Goal: Information Seeking & Learning: Learn about a topic

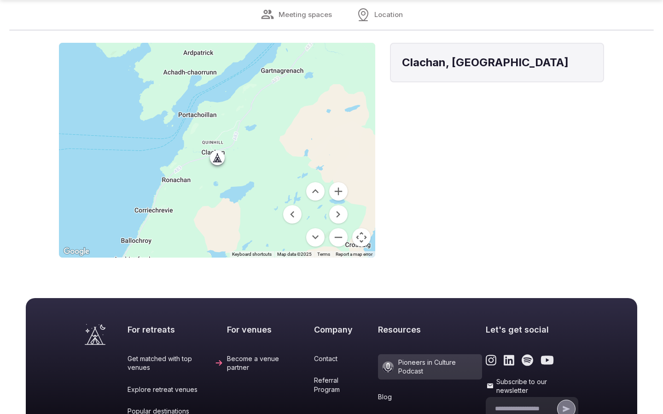
scroll to position [552, 0]
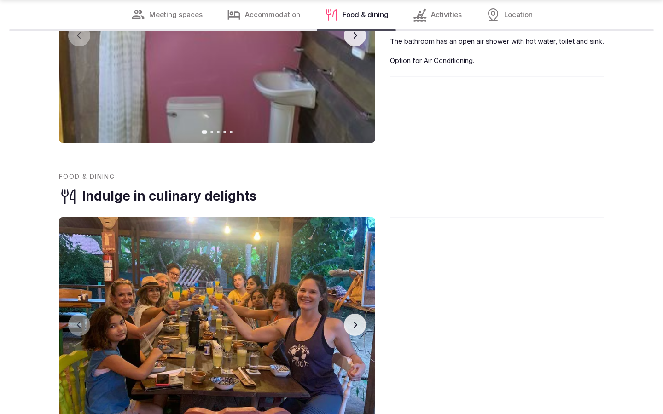
scroll to position [1491, 0]
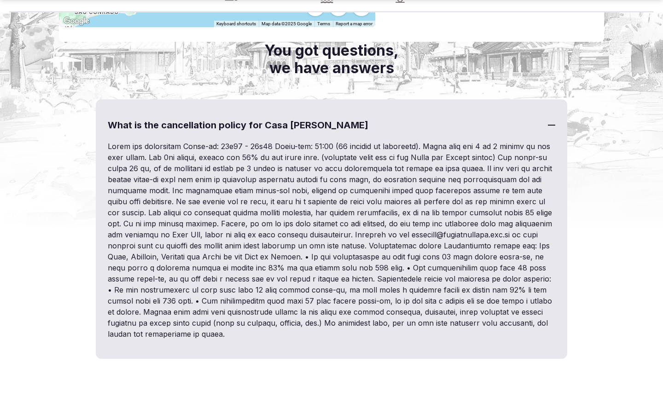
scroll to position [1392, 0]
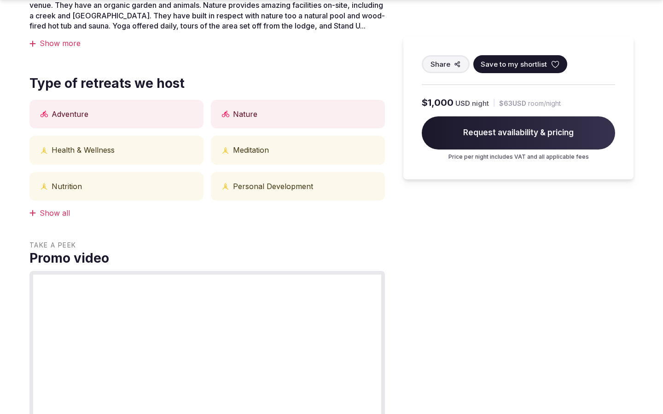
scroll to position [1158, 0]
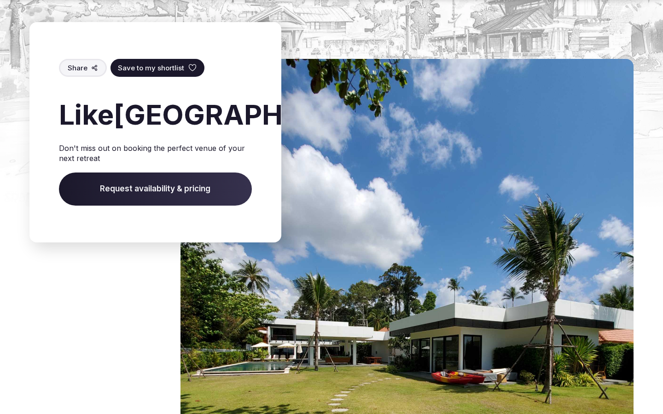
scroll to position [1522, 0]
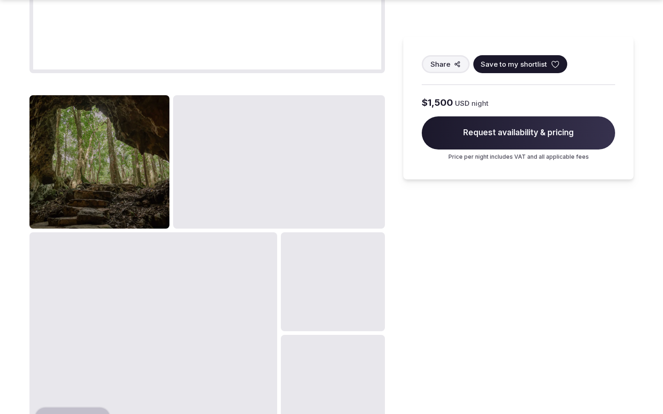
scroll to position [1158, 0]
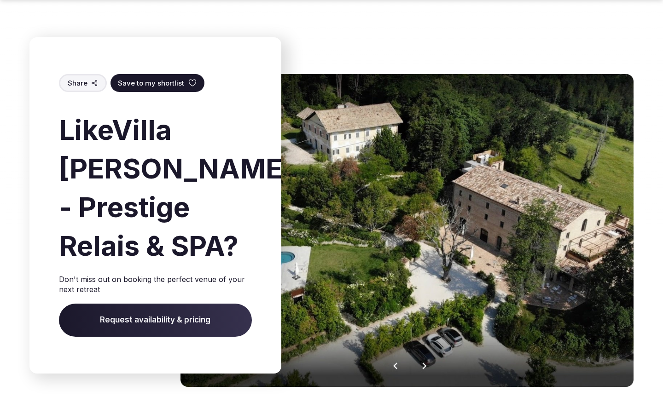
scroll to position [1425, 0]
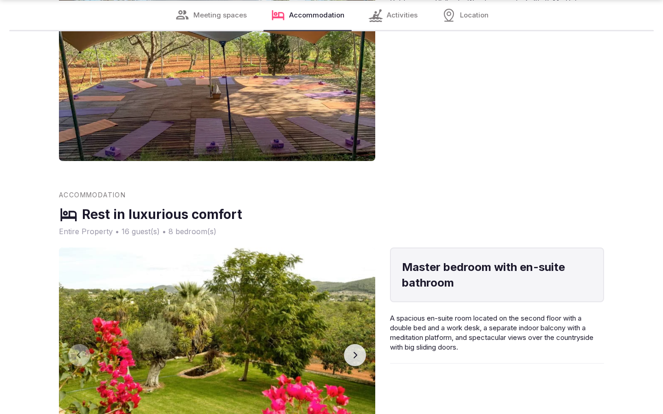
scroll to position [1522, 0]
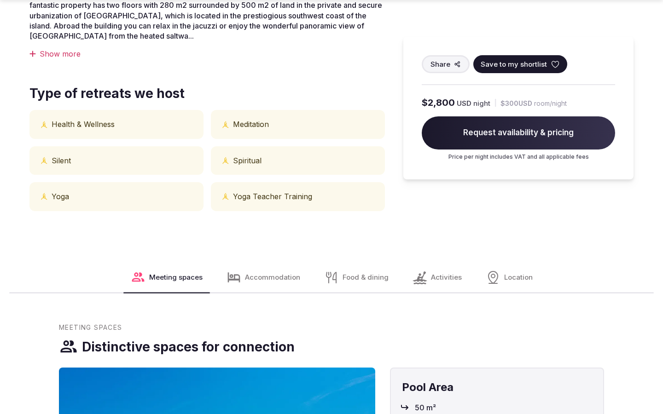
scroll to position [762, 0]
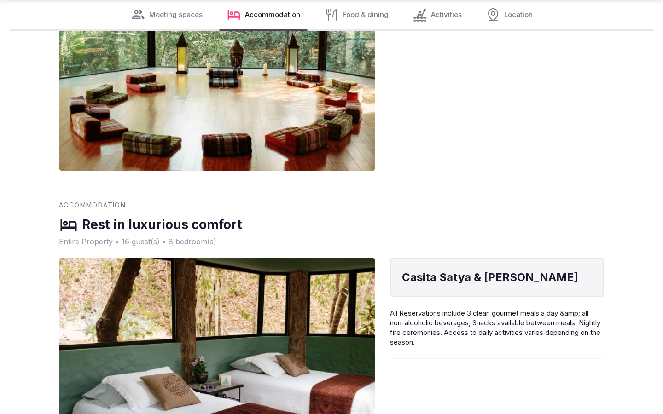
scroll to position [1522, 0]
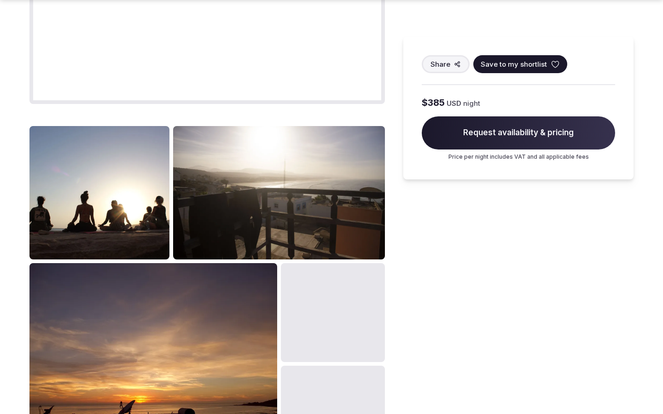
scroll to position [1158, 0]
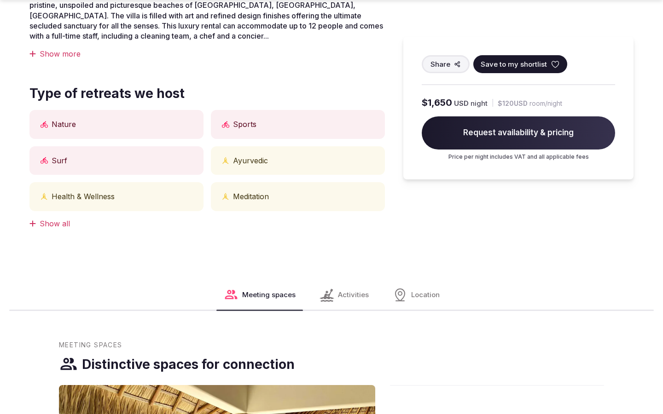
scroll to position [1127, 0]
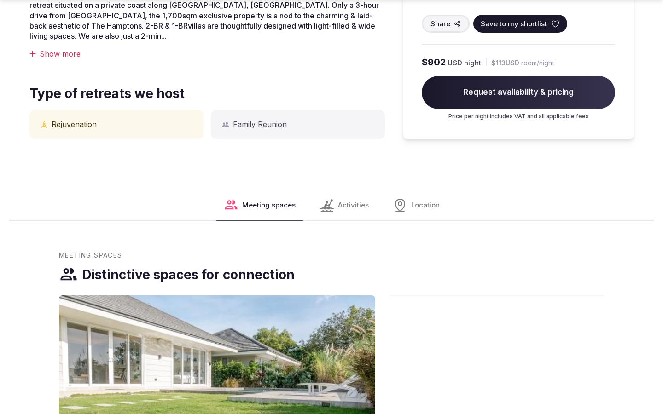
scroll to position [1491, 0]
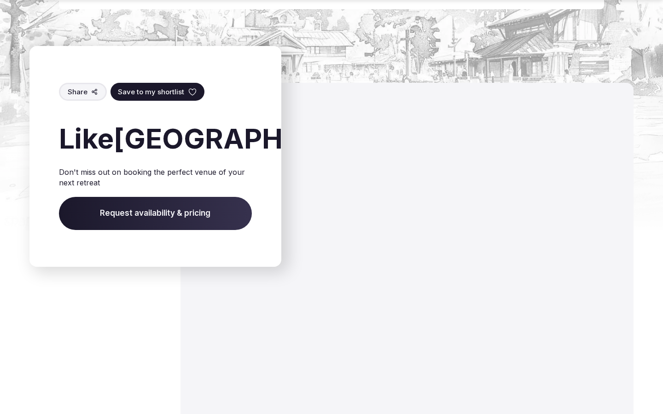
scroll to position [1522, 0]
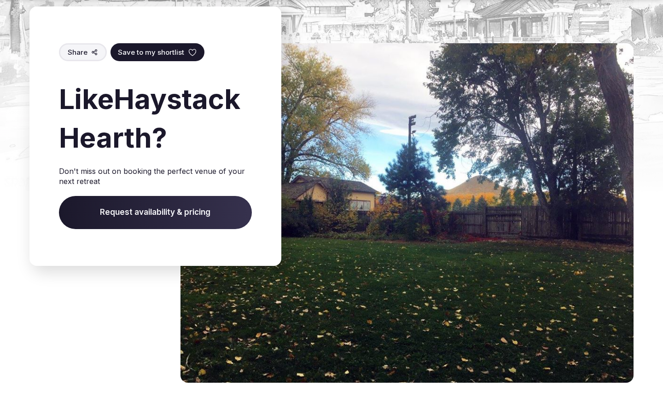
scroll to position [1459, 0]
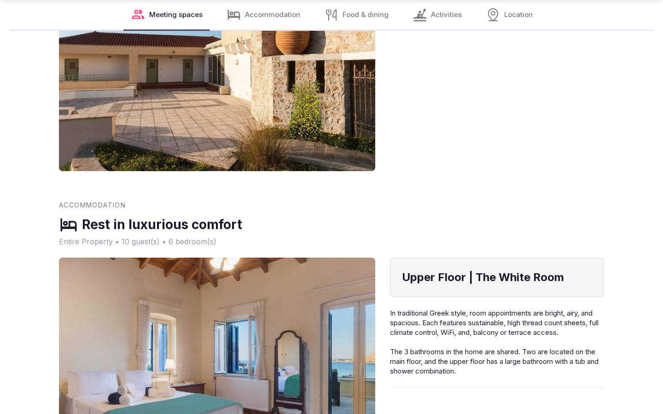
scroll to position [1522, 0]
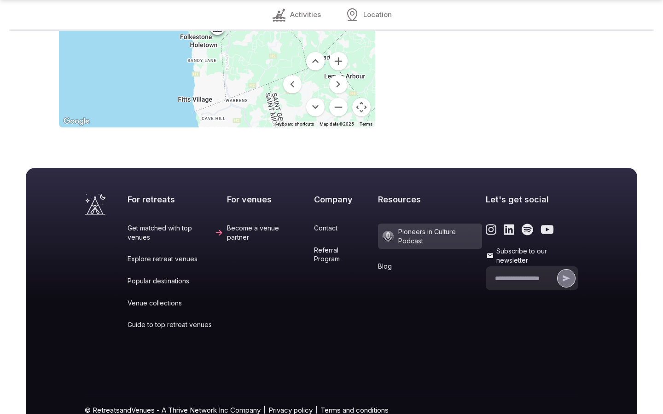
scroll to position [817, 0]
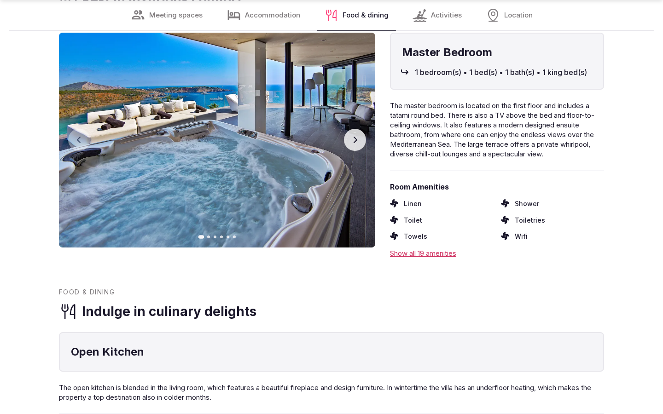
scroll to position [1491, 0]
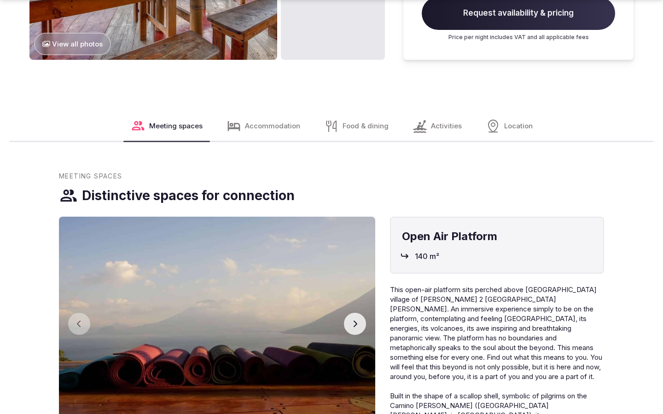
scroll to position [1553, 0]
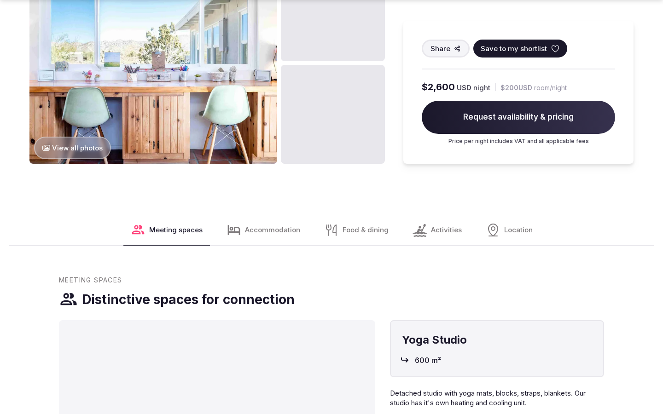
scroll to position [1158, 0]
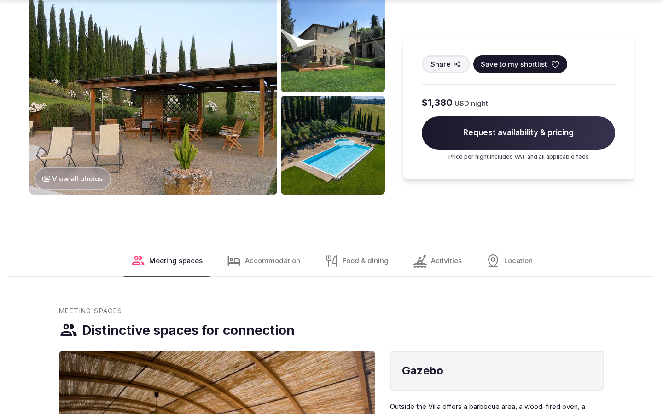
scroll to position [1158, 0]
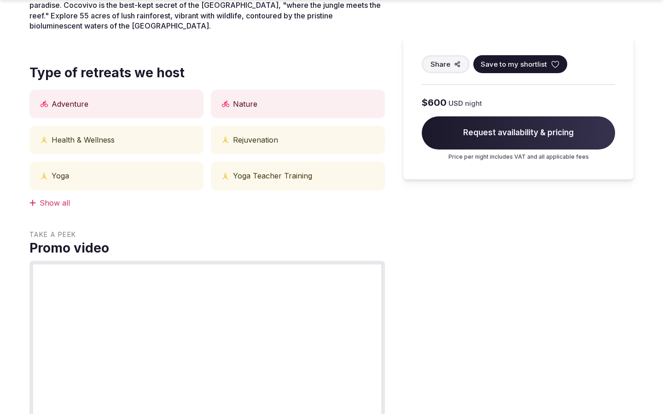
scroll to position [1158, 0]
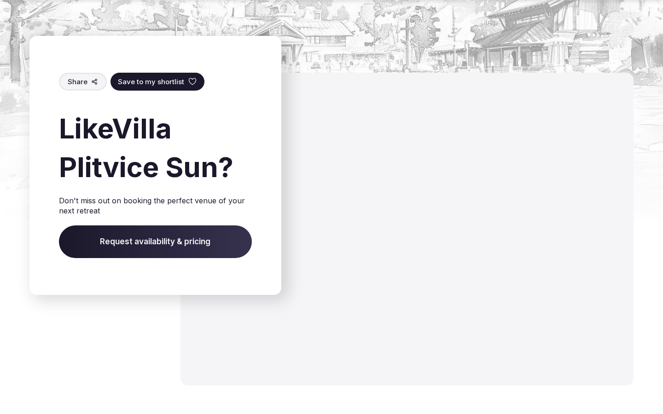
scroll to position [1451, 0]
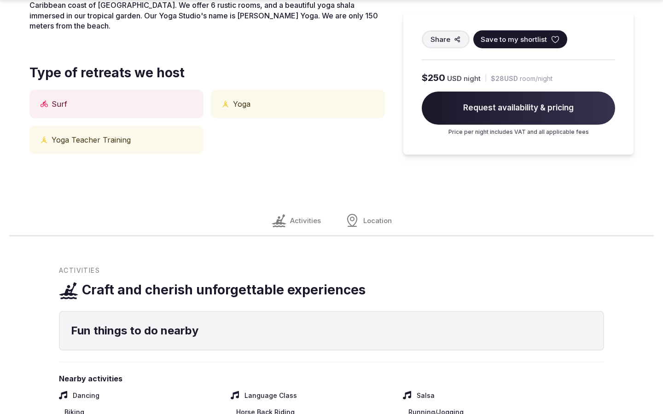
scroll to position [762, 0]
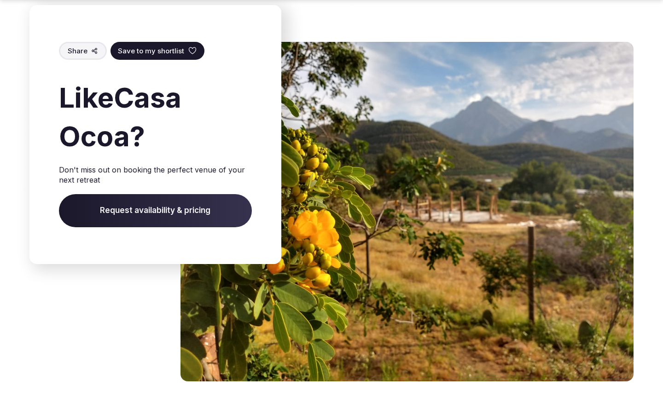
scroll to position [1457, 0]
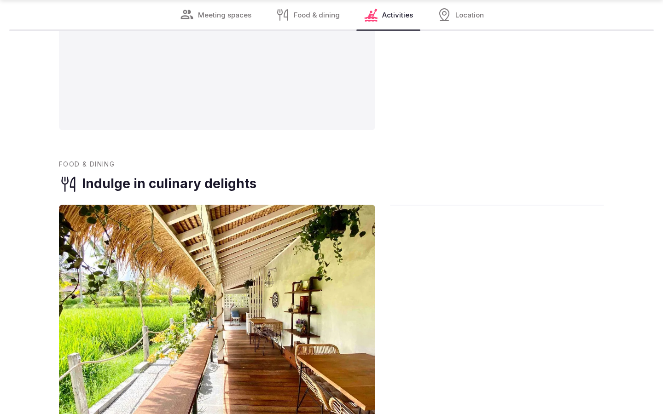
scroll to position [1522, 0]
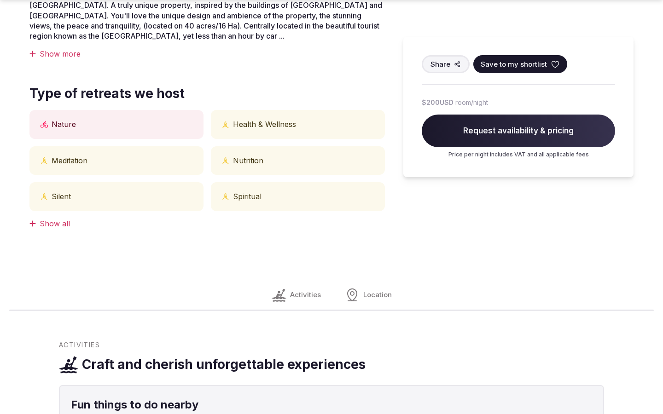
scroll to position [735, 0]
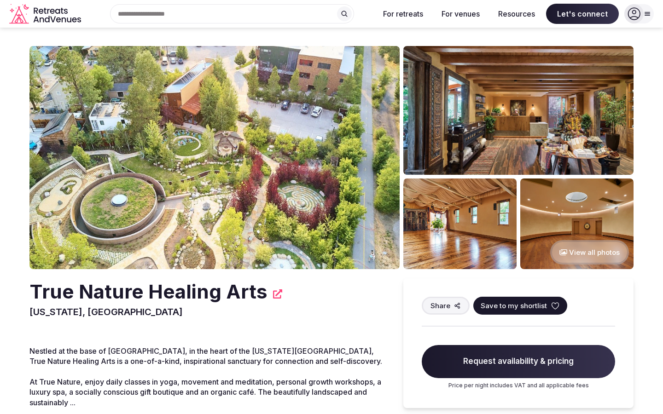
scroll to position [367, 0]
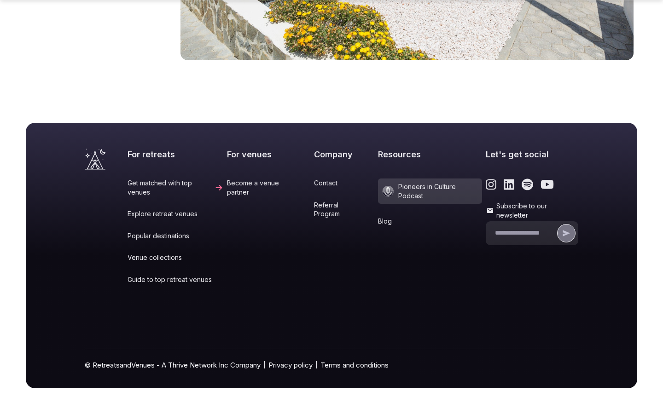
scroll to position [1454, 0]
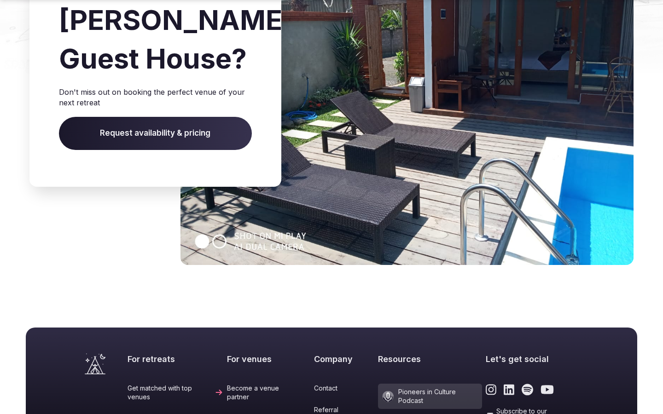
scroll to position [1341, 0]
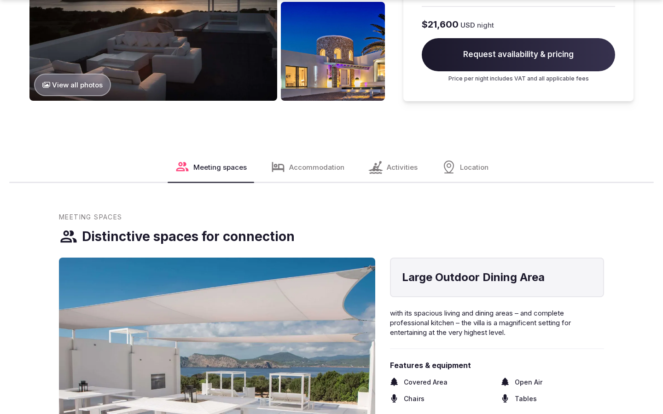
scroll to position [1553, 0]
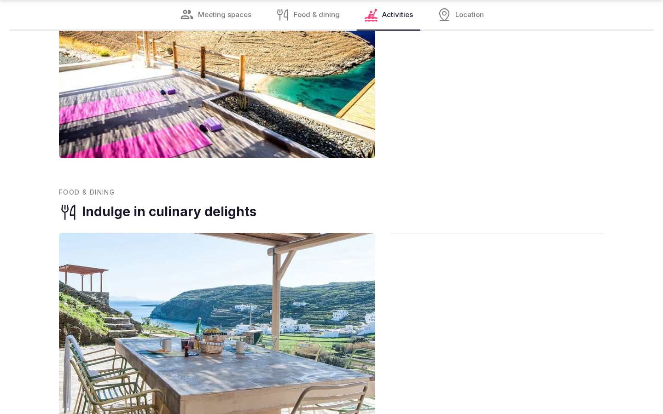
scroll to position [1522, 0]
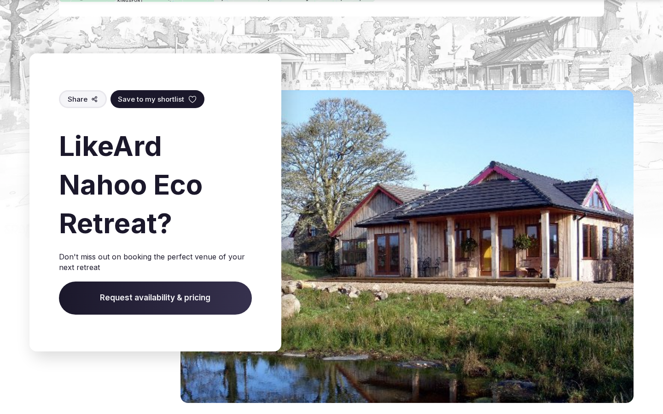
scroll to position [1489, 0]
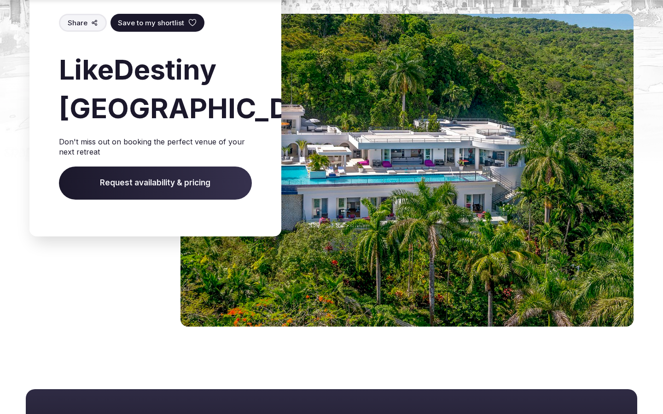
scroll to position [1402, 0]
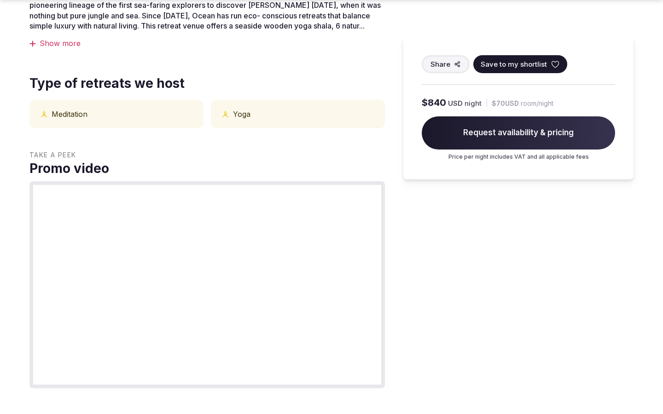
scroll to position [1158, 0]
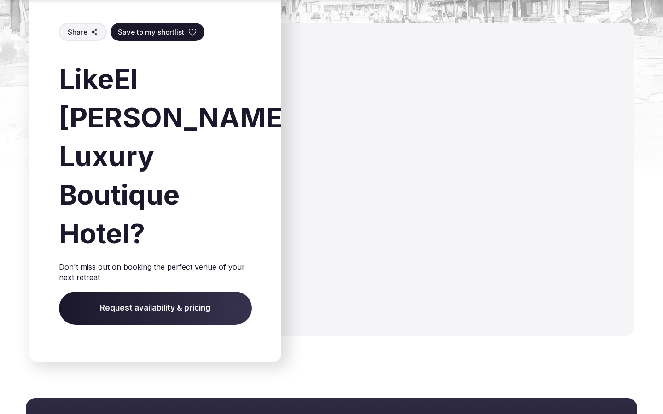
scroll to position [1385, 0]
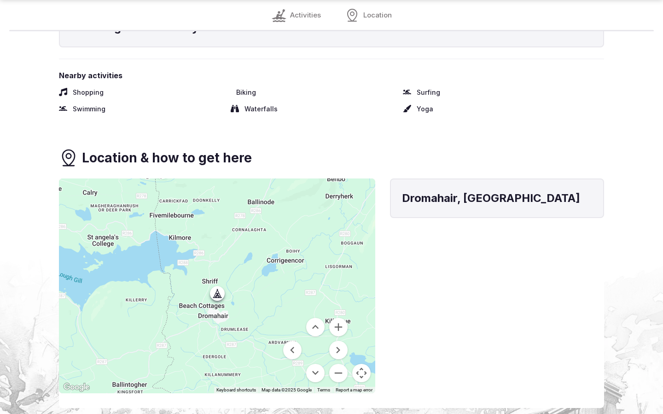
scroll to position [1099, 0]
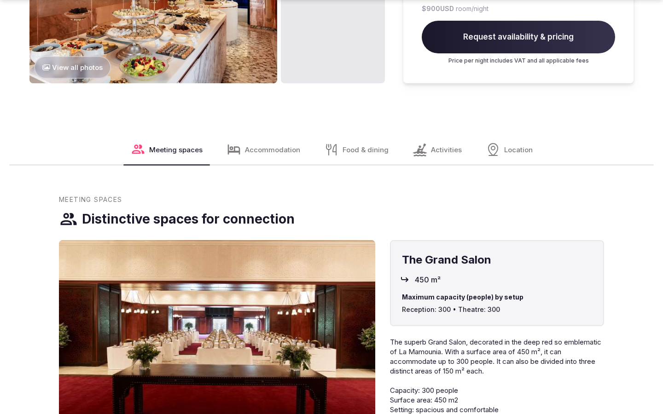
scroll to position [1553, 0]
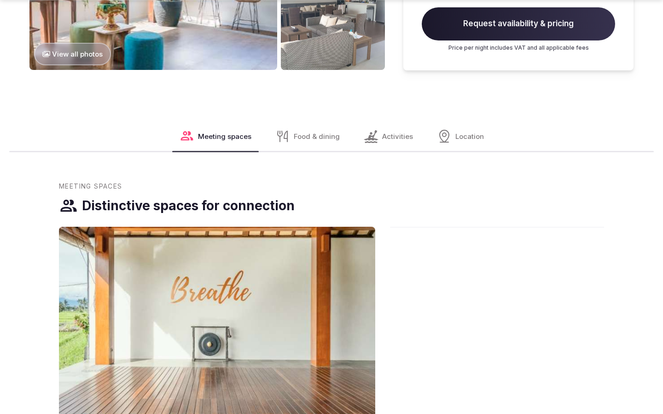
scroll to position [1553, 0]
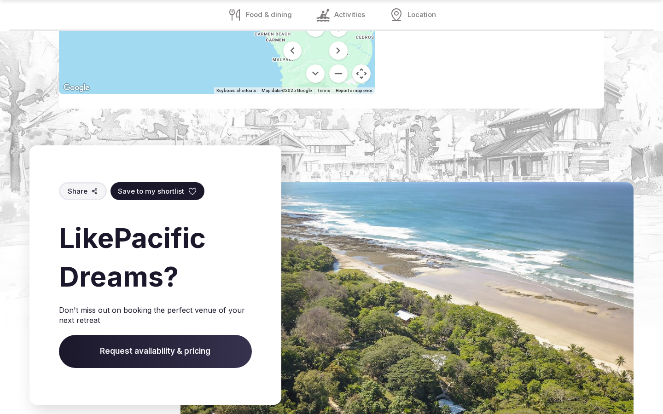
scroll to position [1463, 0]
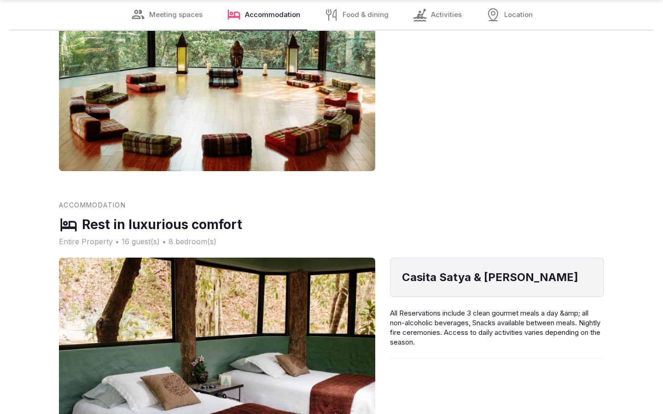
scroll to position [1522, 0]
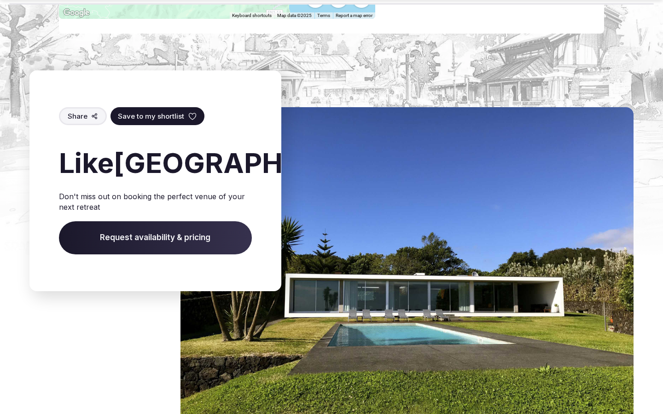
scroll to position [1518, 0]
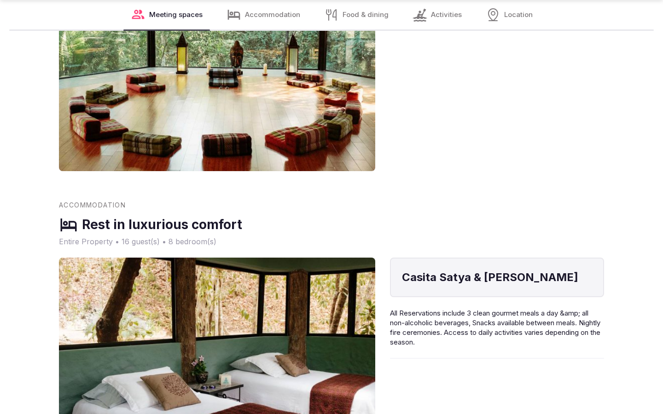
scroll to position [1522, 0]
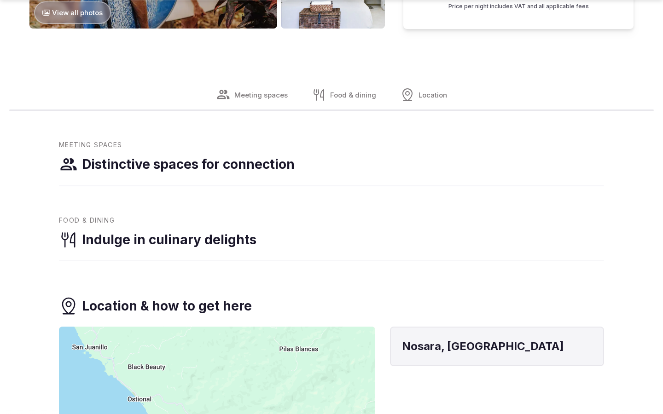
scroll to position [1158, 0]
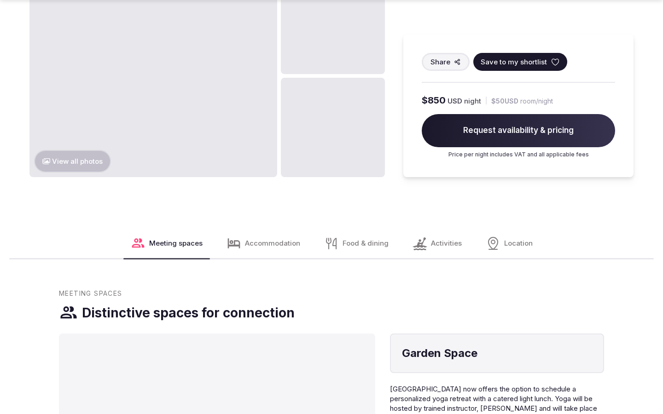
scroll to position [1158, 0]
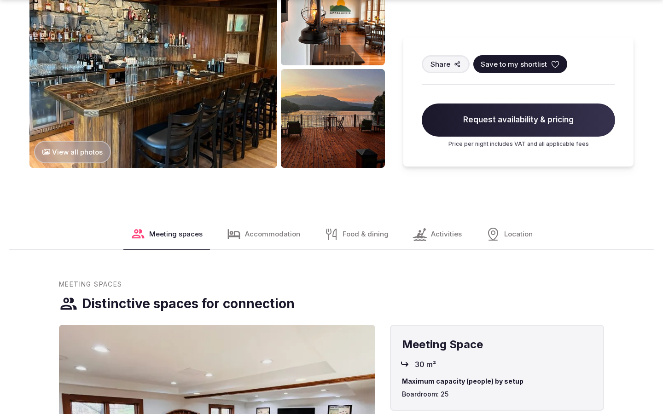
scroll to position [1158, 0]
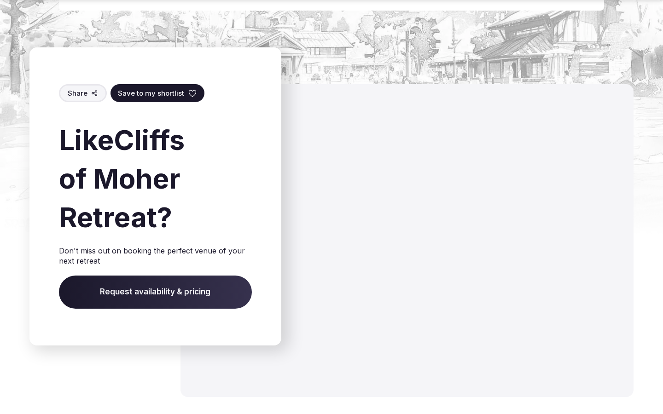
scroll to position [1473, 0]
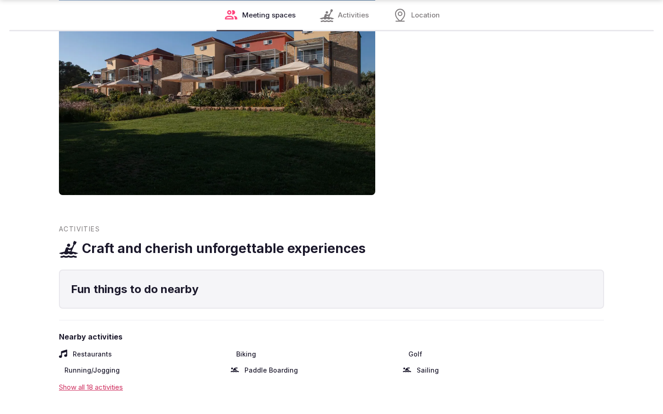
scroll to position [1127, 0]
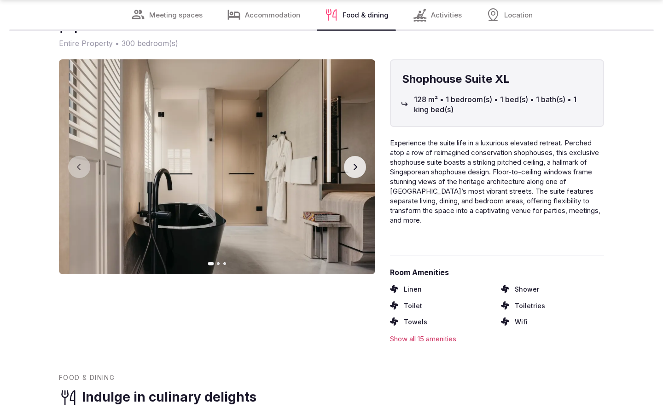
scroll to position [1491, 0]
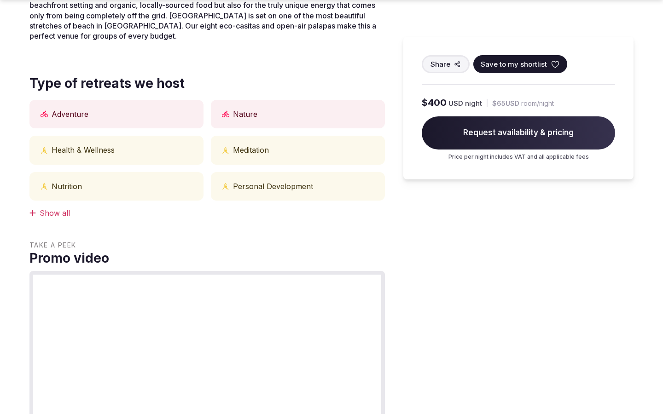
scroll to position [762, 0]
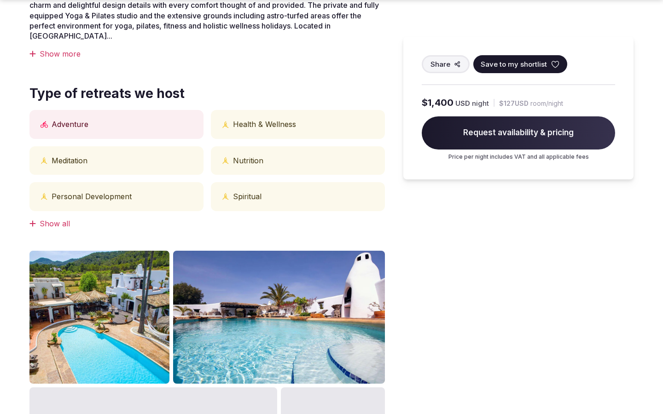
scroll to position [1158, 0]
